Goal: Task Accomplishment & Management: Manage account settings

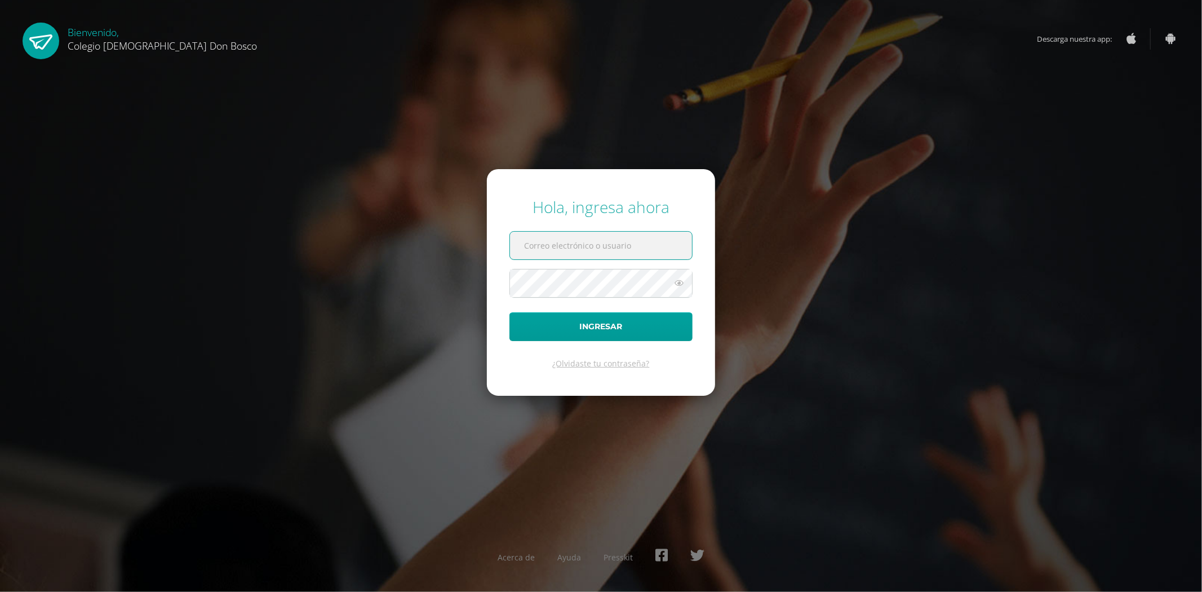
type input "jdardondb24@gmail.com"
click at [632, 250] on input "jdardondb24@gmail.com" at bounding box center [601, 246] width 182 height 28
click at [598, 325] on button "Ingresar" at bounding box center [600, 326] width 183 height 29
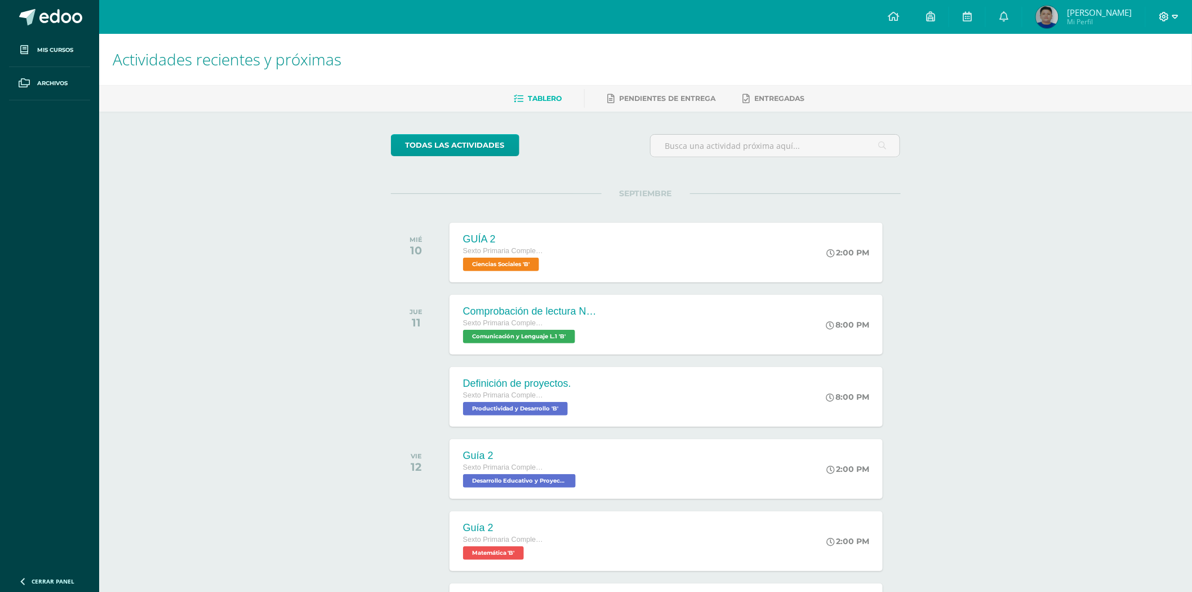
click at [1174, 17] on icon at bounding box center [1176, 17] width 6 height 4
click at [1126, 73] on span "Cerrar sesión" at bounding box center [1141, 76] width 51 height 11
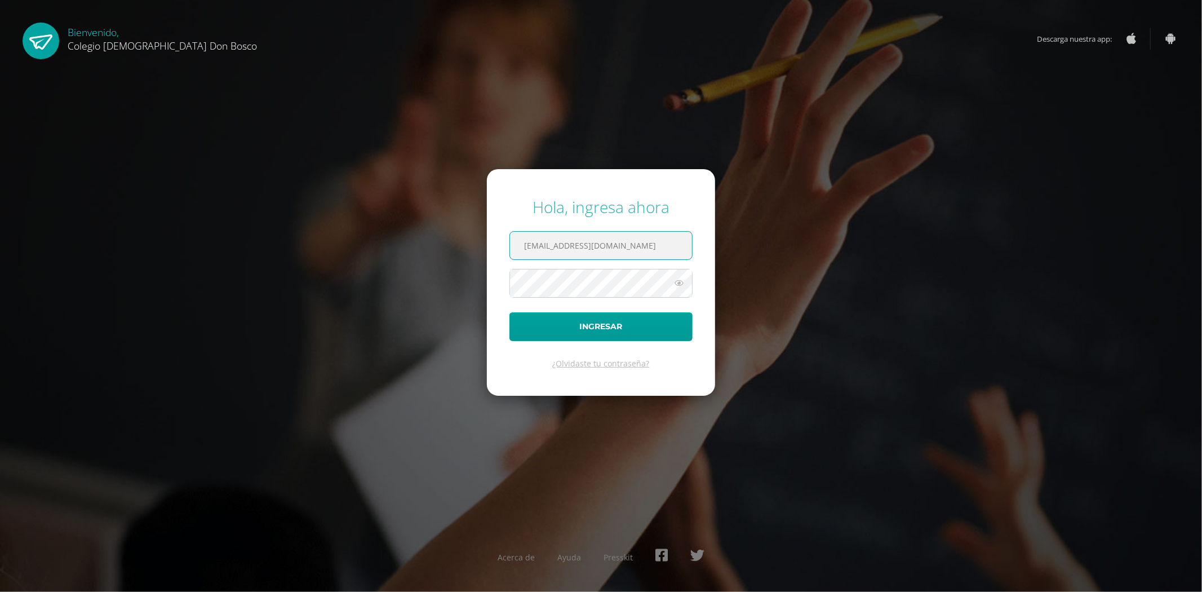
click at [616, 235] on input "jdardondb24@gmail.com" at bounding box center [601, 246] width 182 height 28
type input "fdardondb24@gmail.com"
click at [600, 330] on button "Ingresar" at bounding box center [600, 326] width 183 height 29
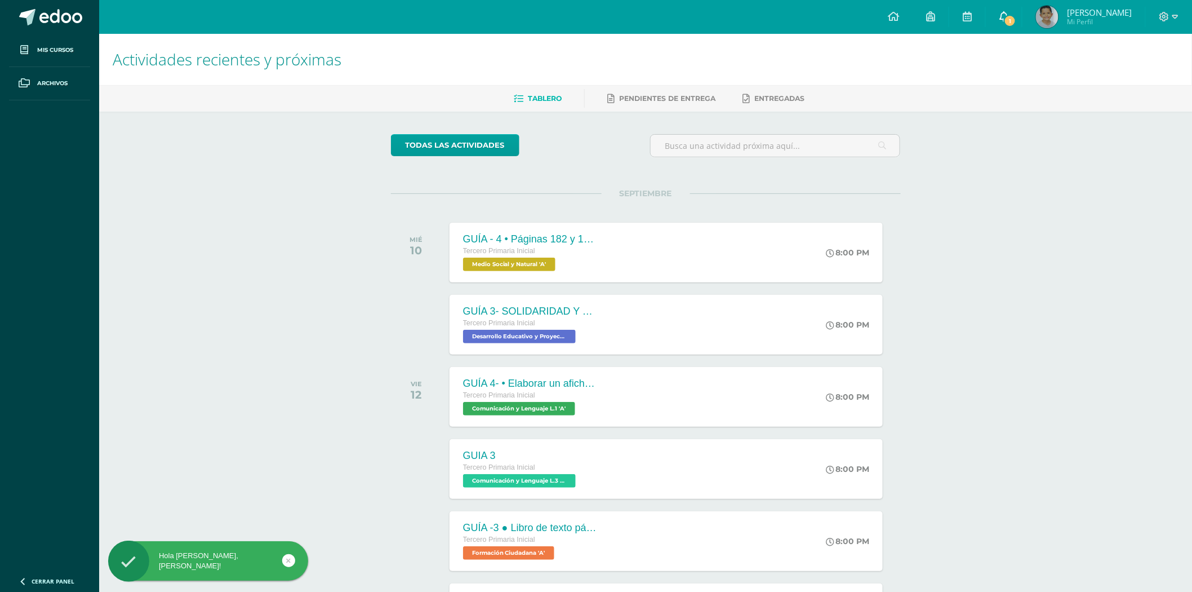
click at [1016, 23] on span "1" at bounding box center [1010, 21] width 12 height 12
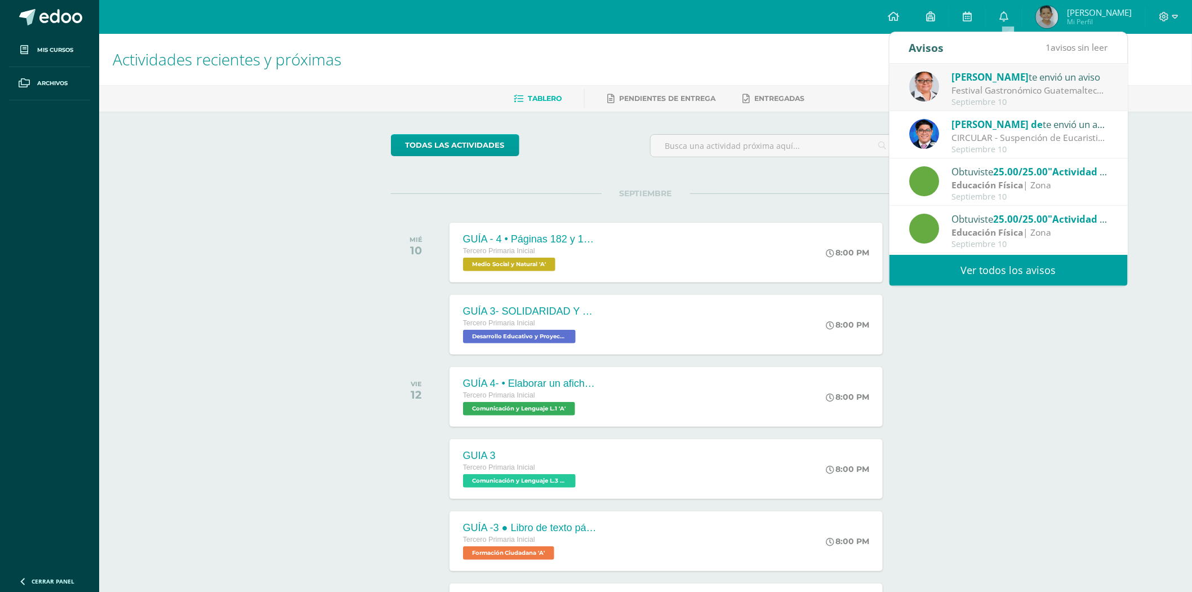
click at [1067, 82] on div "Antonieta Acán te envió un aviso" at bounding box center [1030, 76] width 157 height 15
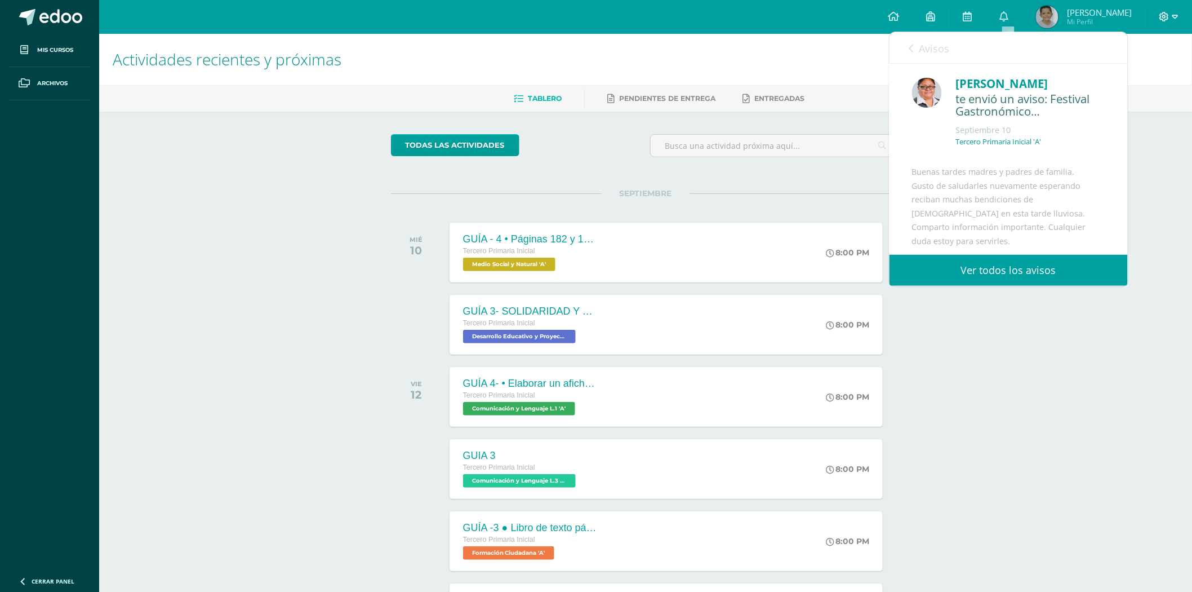
click at [1174, 14] on icon at bounding box center [1176, 17] width 6 height 10
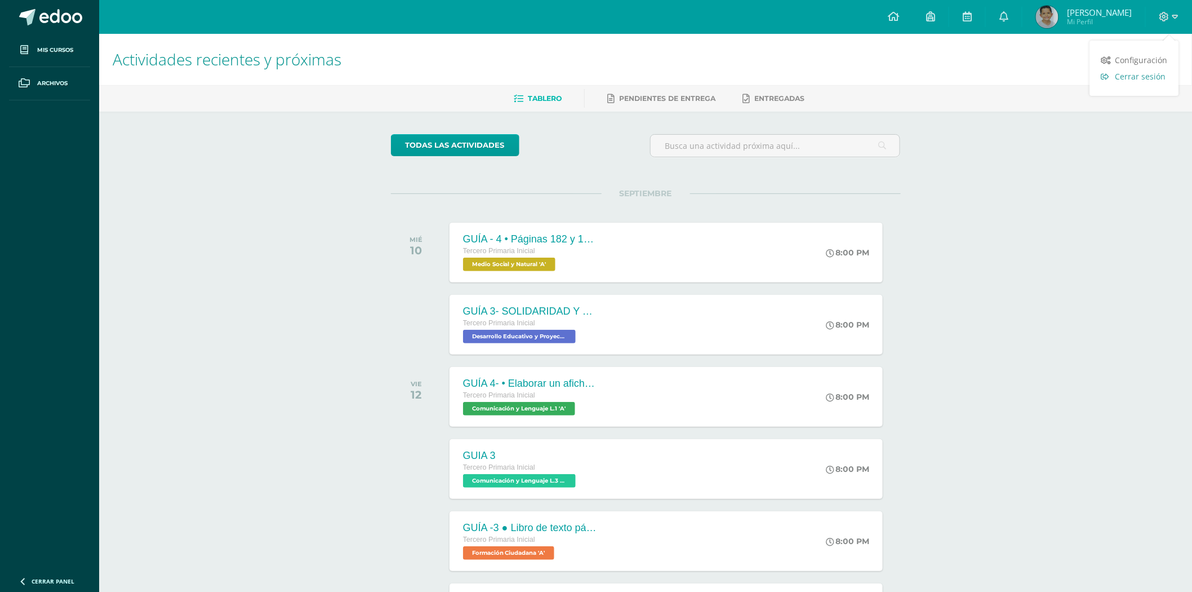
click at [1125, 81] on link "Cerrar sesión" at bounding box center [1134, 76] width 89 height 16
